Goal: Task Accomplishment & Management: Manage account settings

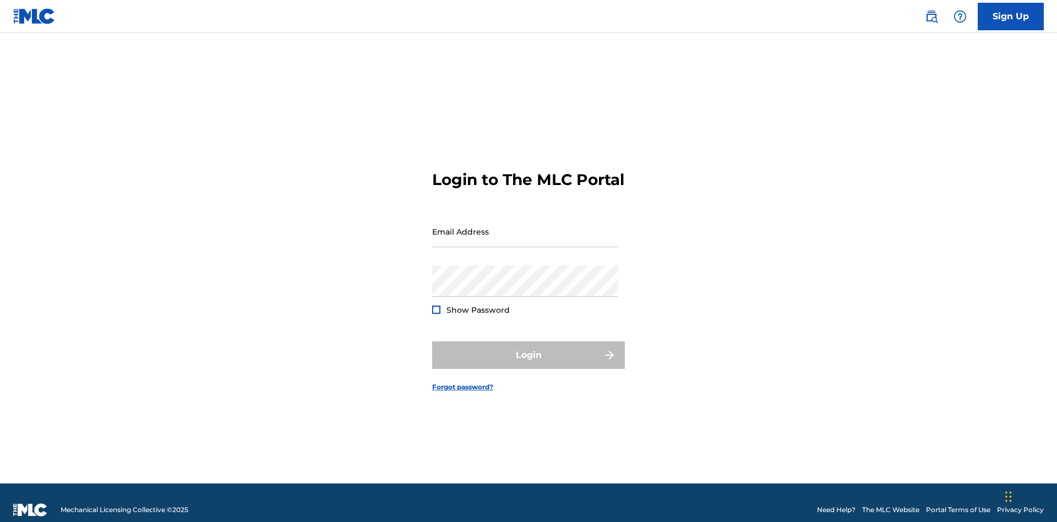
scroll to position [14, 0]
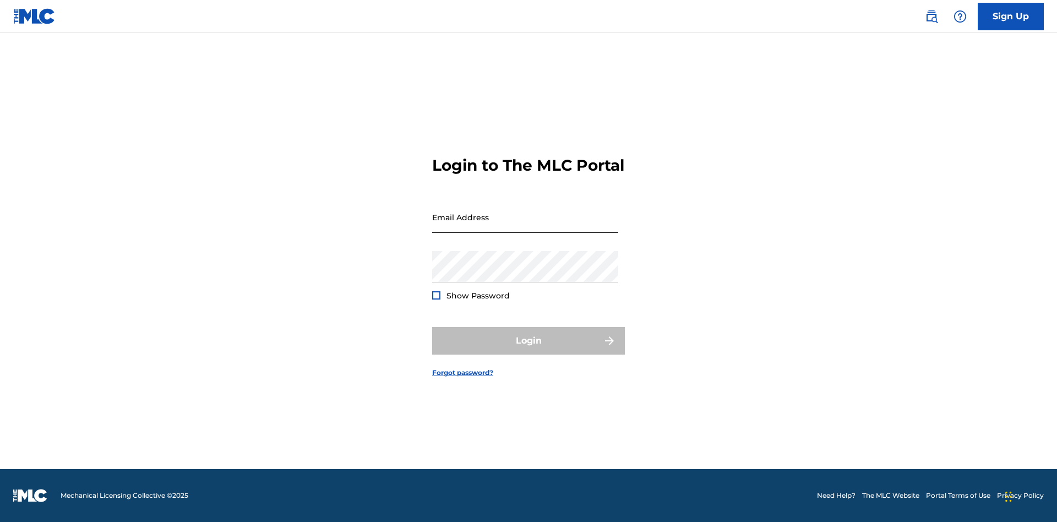
click at [525, 226] on input "Email Address" at bounding box center [525, 217] width 186 height 31
type input "[PERSON_NAME][EMAIL_ADDRESS][PERSON_NAME][DOMAIN_NAME]"
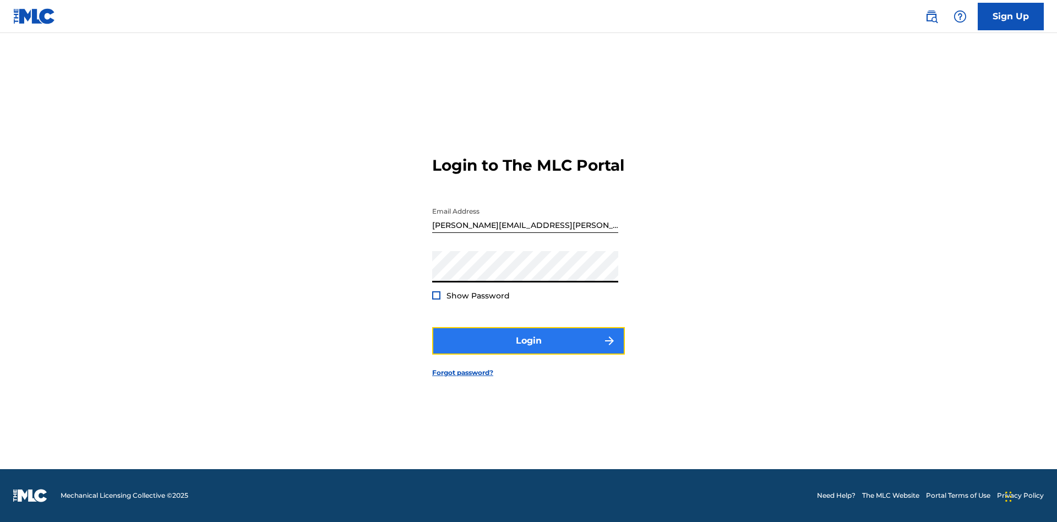
click at [529, 350] on button "Login" at bounding box center [528, 341] width 193 height 28
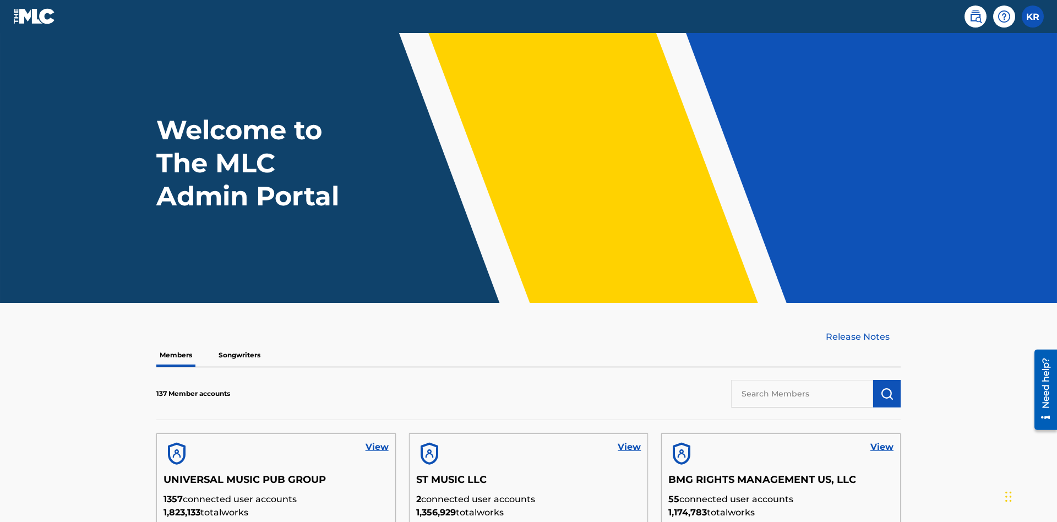
click at [802, 380] on input "text" at bounding box center [802, 394] width 142 height 28
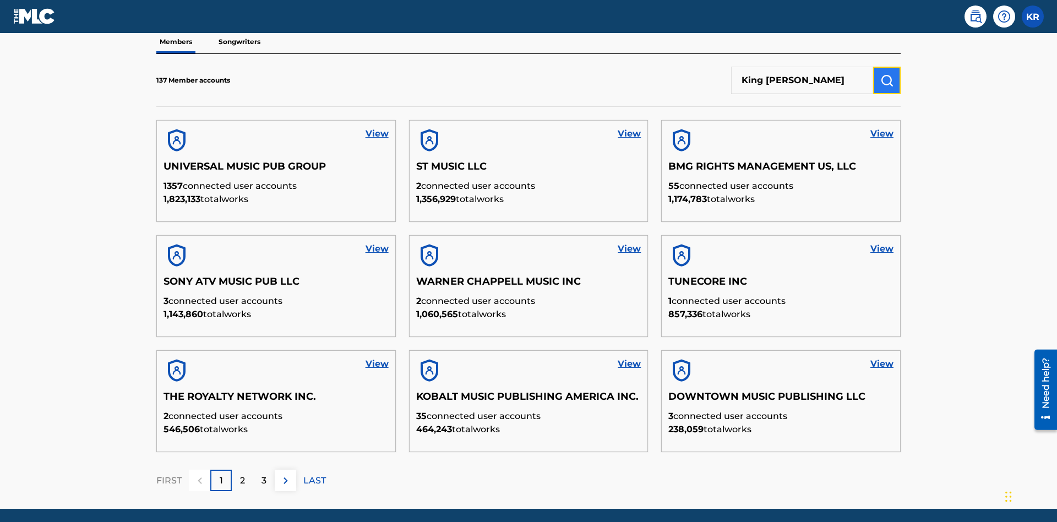
click at [887, 74] on img "submit" at bounding box center [886, 80] width 13 height 13
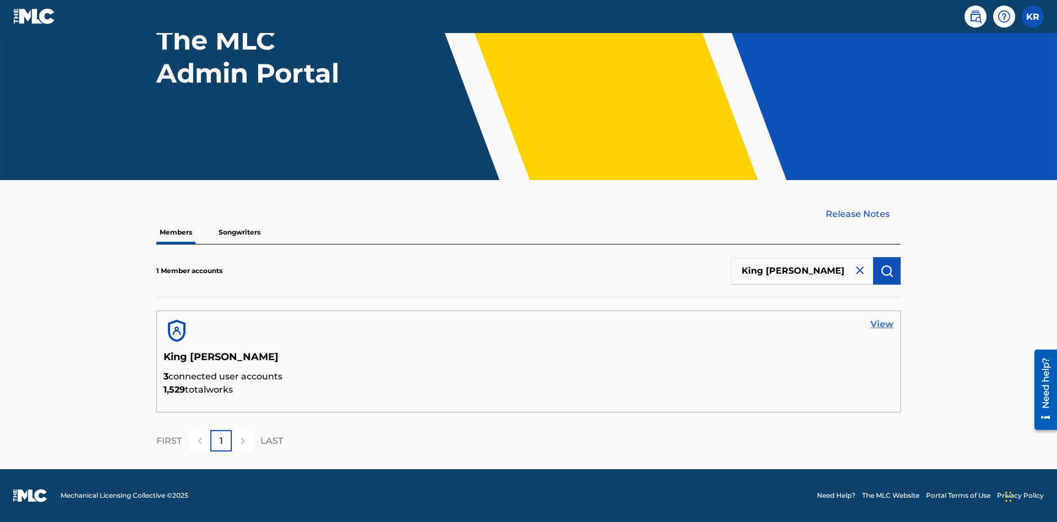
click at [882, 324] on link "View" at bounding box center [882, 324] width 23 height 13
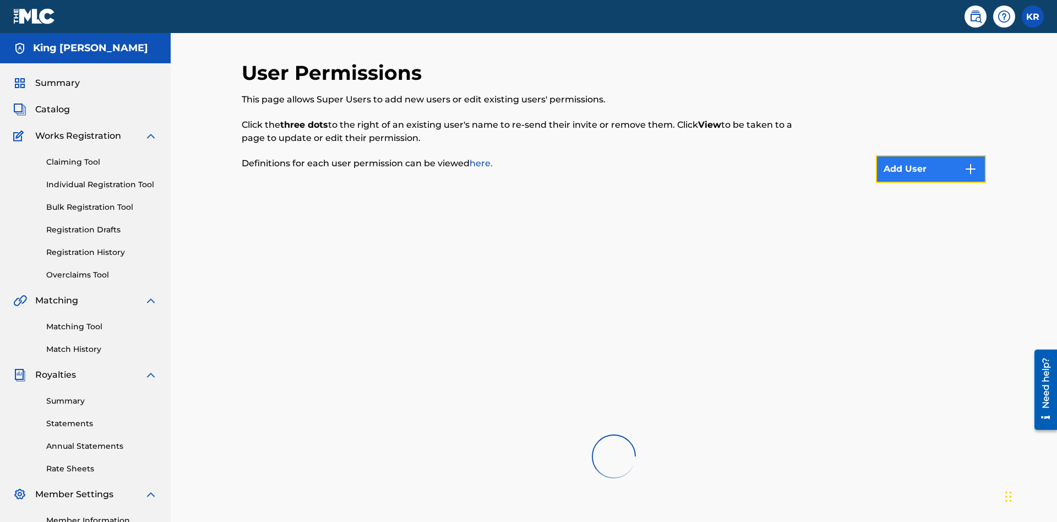
click at [931, 155] on button "Add User" at bounding box center [931, 169] width 110 height 28
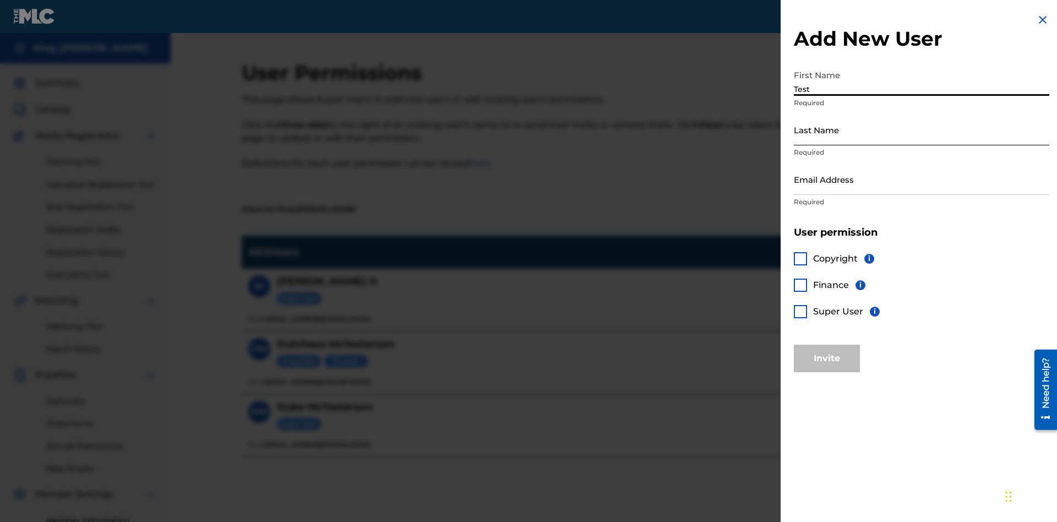
type input "Test"
click at [922, 129] on input "Last Name" at bounding box center [921, 129] width 255 height 31
type input "Test"
